Goal: Transaction & Acquisition: Purchase product/service

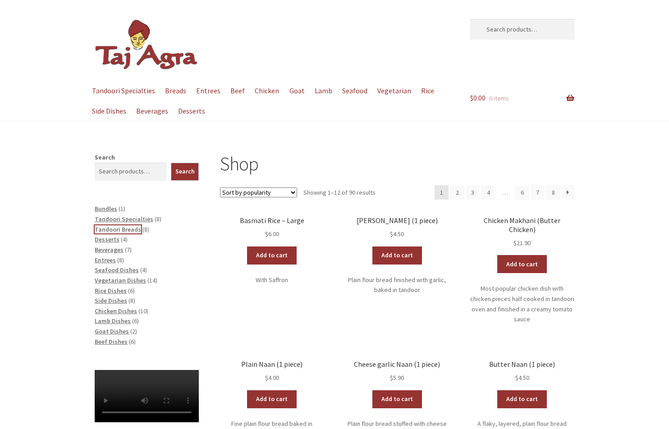
click at [117, 227] on span "Tandoori Breads" at bounding box center [118, 229] width 46 height 8
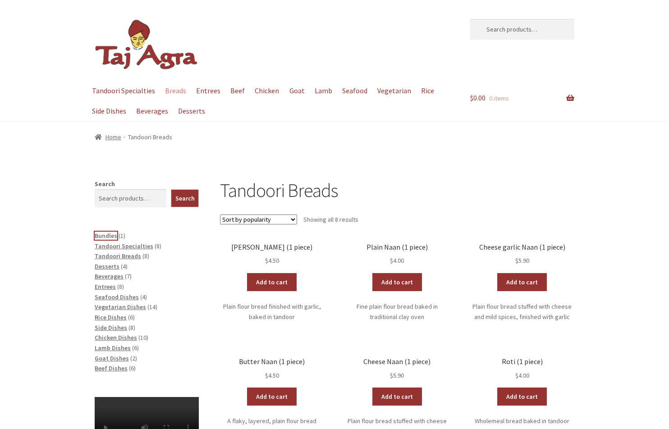
click at [103, 235] on span "Bundles" at bounding box center [106, 236] width 23 height 8
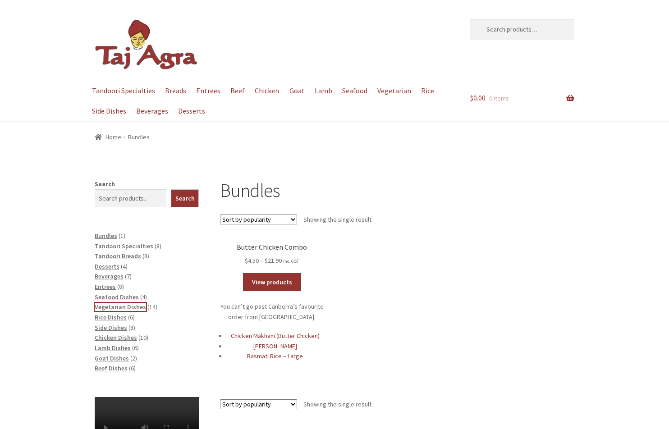
click at [113, 308] on span "Vegetarian Dishes" at bounding box center [120, 307] width 51 height 8
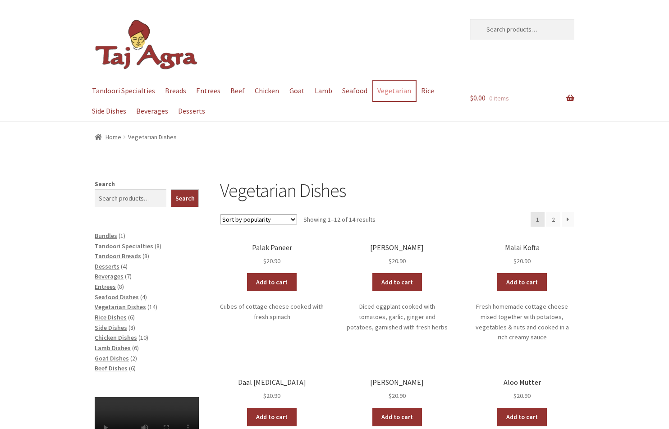
click at [387, 90] on link "Vegetarian" at bounding box center [394, 91] width 42 height 20
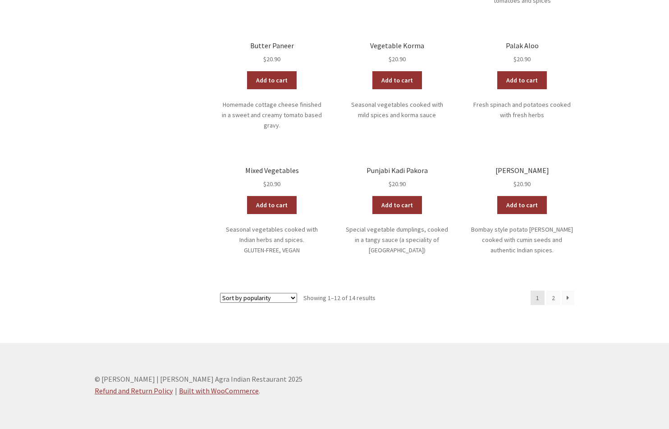
scroll to position [464, 0]
